Goal: Transaction & Acquisition: Purchase product/service

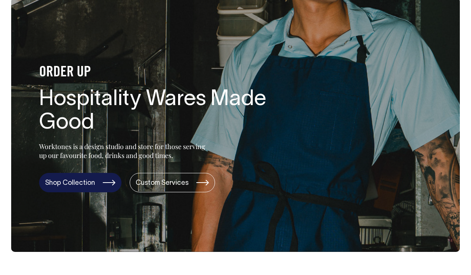
scroll to position [42, 0]
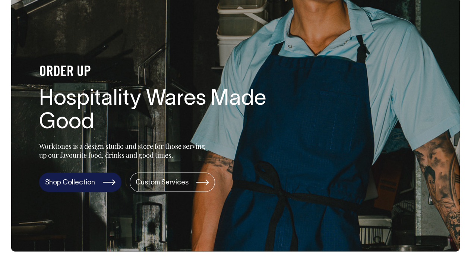
click at [84, 181] on link "Shop Collection" at bounding box center [80, 181] width 82 height 19
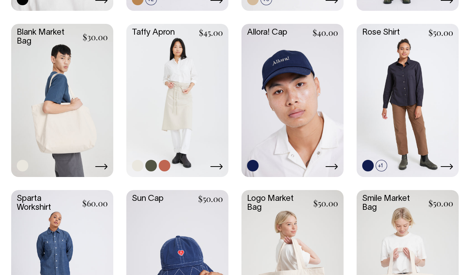
scroll to position [859, 0]
click at [172, 113] on link at bounding box center [177, 100] width 102 height 152
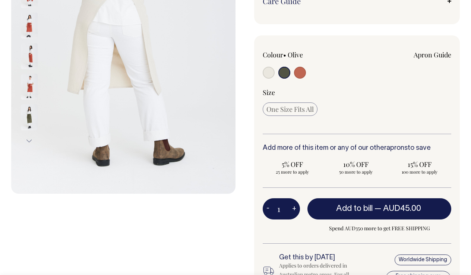
scroll to position [182, 0]
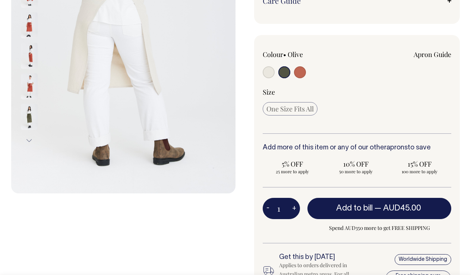
click at [294, 208] on button "+" at bounding box center [294, 208] width 12 height 15
type input "2"
click at [294, 208] on button "+" at bounding box center [294, 208] width 12 height 15
type input "3"
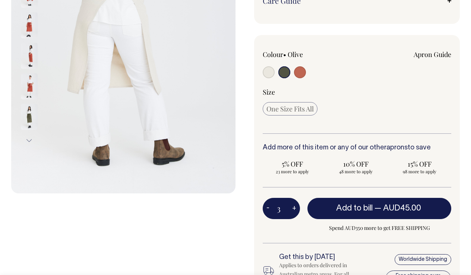
type input "3"
click at [294, 208] on button "+" at bounding box center [294, 208] width 12 height 15
type input "4"
click at [294, 208] on button "+" at bounding box center [294, 208] width 12 height 15
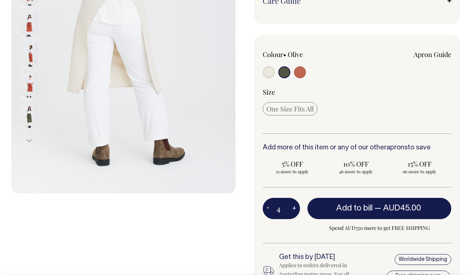
type input "5"
click at [294, 208] on button "+" at bounding box center [294, 208] width 12 height 15
type input "6"
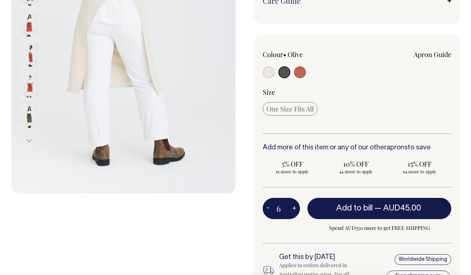
click at [294, 208] on button "+" at bounding box center [294, 208] width 12 height 15
type input "7"
click at [294, 208] on button "+" at bounding box center [294, 208] width 12 height 15
type input "8"
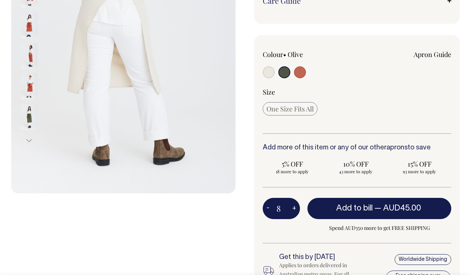
type input "8"
click at [266, 208] on button "-" at bounding box center [268, 208] width 10 height 15
type input "7"
click at [266, 208] on button "-" at bounding box center [268, 208] width 10 height 15
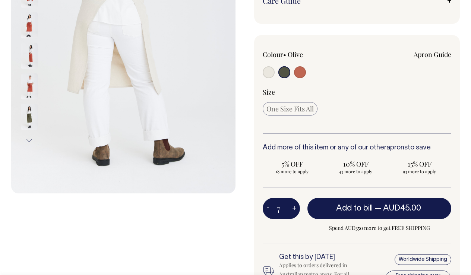
type input "6"
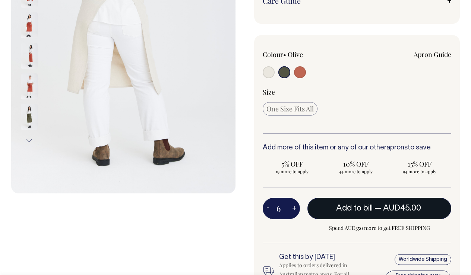
click at [372, 209] on button "Add to bill — AUD45.00" at bounding box center [379, 208] width 144 height 21
type input "1"
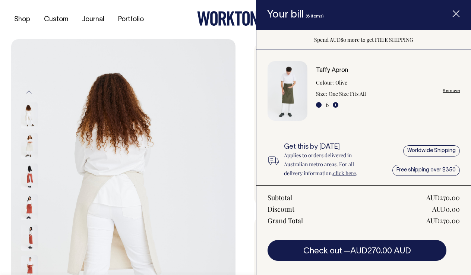
scroll to position [0, 0]
click at [331, 80] on dt "Colour:" at bounding box center [325, 82] width 18 height 9
click at [455, 12] on line "Item added to your cart" at bounding box center [456, 14] width 6 height 6
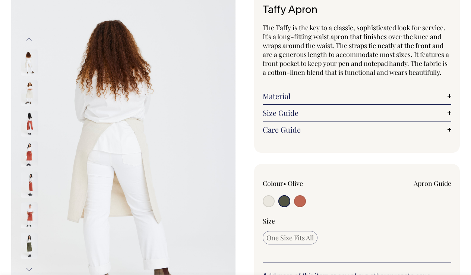
scroll to position [53, 0]
click at [271, 200] on input "radio" at bounding box center [269, 201] width 12 height 12
radio input "true"
radio input "false"
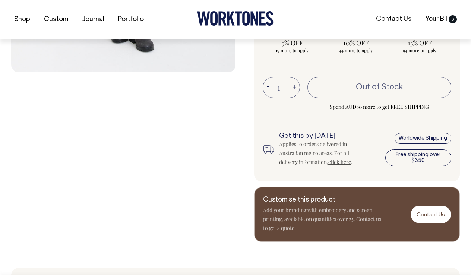
scroll to position [303, 0]
click at [292, 89] on button "+" at bounding box center [294, 87] width 12 height 15
click at [292, 88] on button "+" at bounding box center [294, 87] width 12 height 15
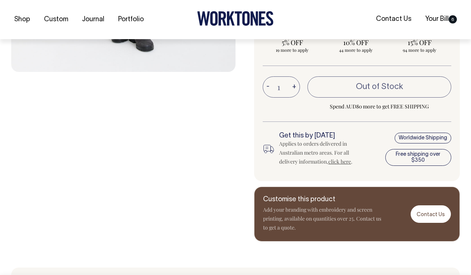
click at [292, 88] on button "+" at bounding box center [294, 87] width 12 height 15
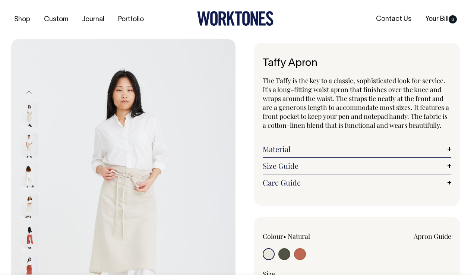
scroll to position [0, 0]
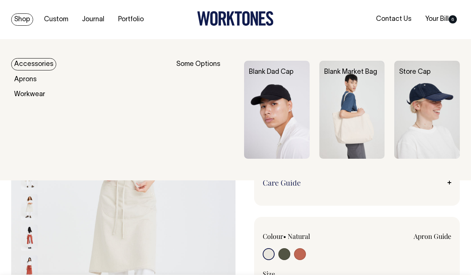
click at [21, 18] on link "Shop" at bounding box center [22, 19] width 22 height 12
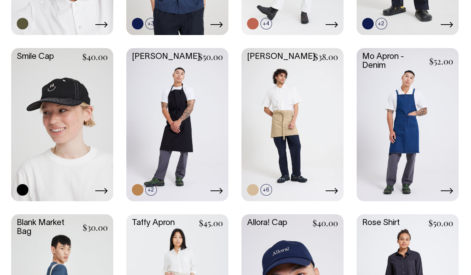
scroll to position [668, 0]
